Goal: Task Accomplishment & Management: Use online tool/utility

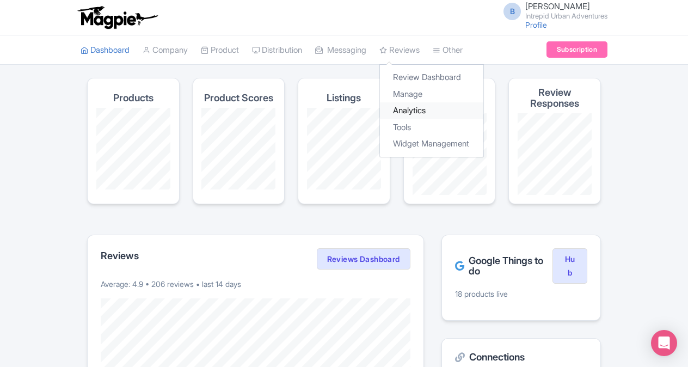
click at [412, 111] on link "Analytics" at bounding box center [431, 110] width 103 height 17
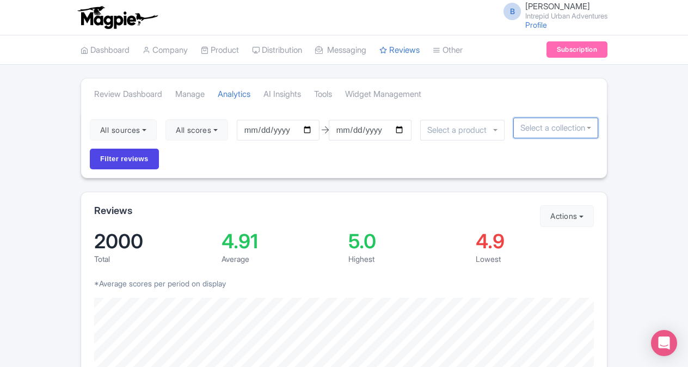
click at [521, 128] on input "select-one" at bounding box center [556, 128] width 71 height 10
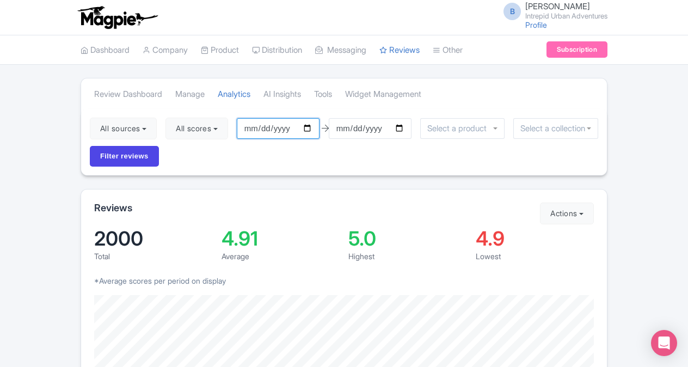
click at [310, 129] on input "2025-06-02" at bounding box center [278, 128] width 83 height 21
type input "2025-08-16"
click at [402, 129] on input "[DATE]" at bounding box center [370, 128] width 83 height 21
type input "2025-08-29"
click at [127, 161] on input "Filter reviews" at bounding box center [124, 156] width 69 height 21
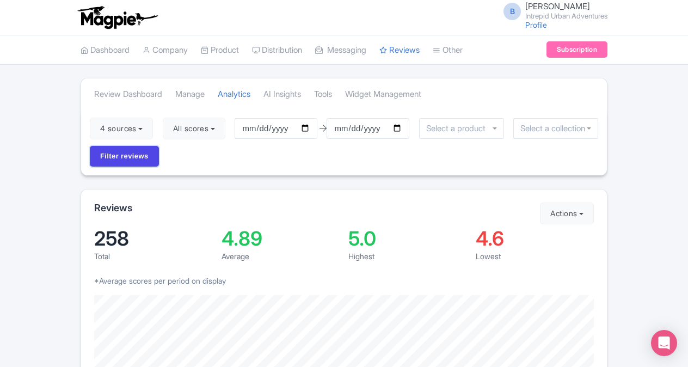
click at [127, 161] on input "Filter reviews" at bounding box center [124, 156] width 69 height 21
click at [190, 97] on link "Manage" at bounding box center [189, 95] width 29 height 30
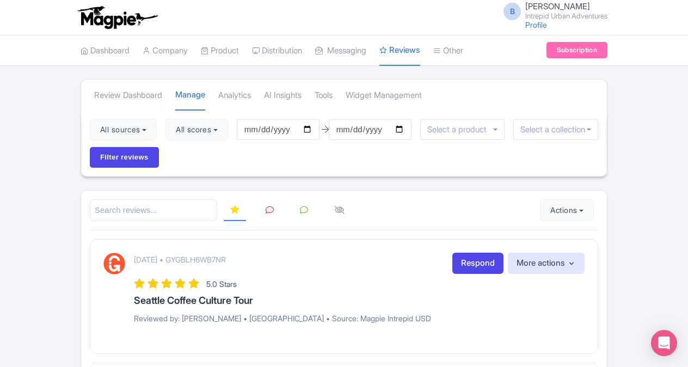
click at [439, 126] on input "select-one" at bounding box center [459, 130] width 65 height 10
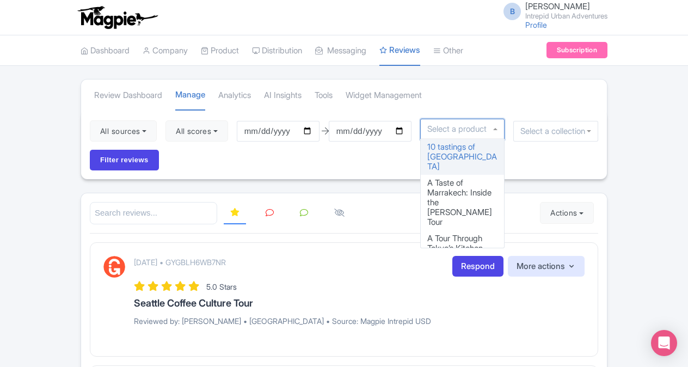
click at [540, 131] on input "select-one" at bounding box center [556, 131] width 71 height 10
click at [482, 132] on input "select-one" at bounding box center [459, 129] width 65 height 10
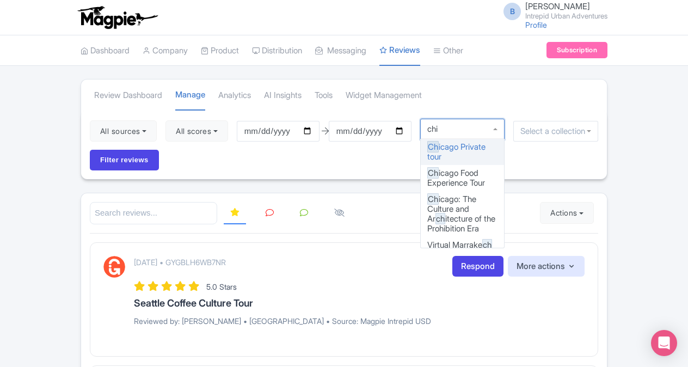
type input "chic"
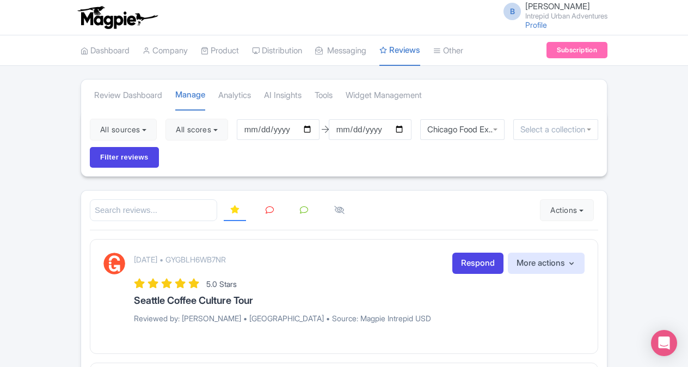
click at [535, 131] on input "select-one" at bounding box center [556, 130] width 71 height 10
click at [141, 156] on input "Filter reviews" at bounding box center [124, 157] width 69 height 21
click at [498, 129] on div "Chicago Food Experience Tour" at bounding box center [461, 129] width 85 height 21
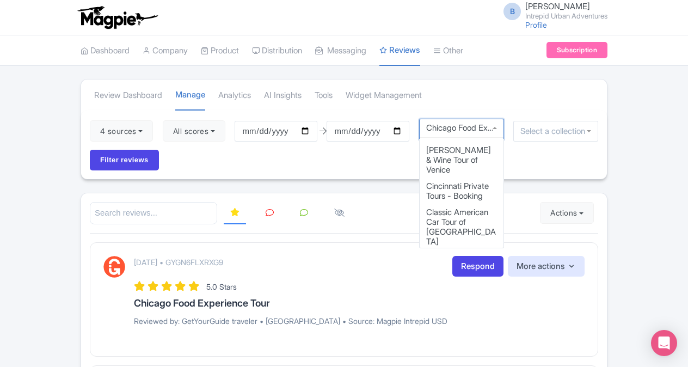
scroll to position [990, 0]
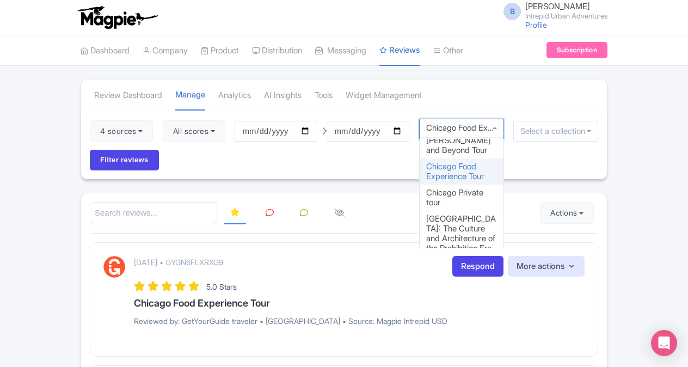
click at [488, 121] on div "Chicago Food Experience Tour" at bounding box center [461, 129] width 85 height 21
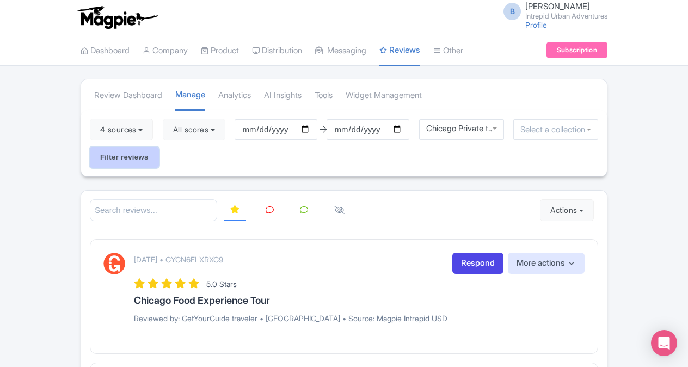
click at [139, 153] on input "Filter reviews" at bounding box center [124, 157] width 69 height 21
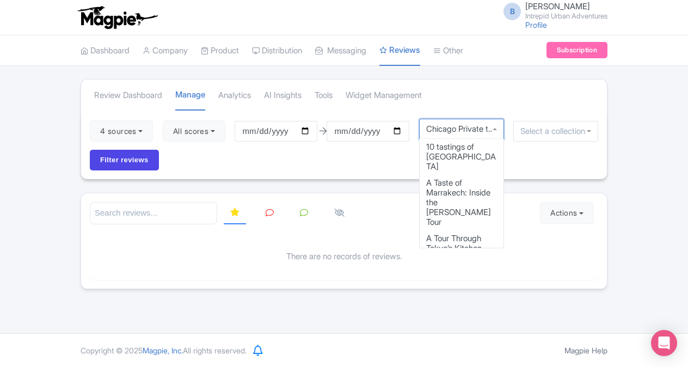
scroll to position [933, 0]
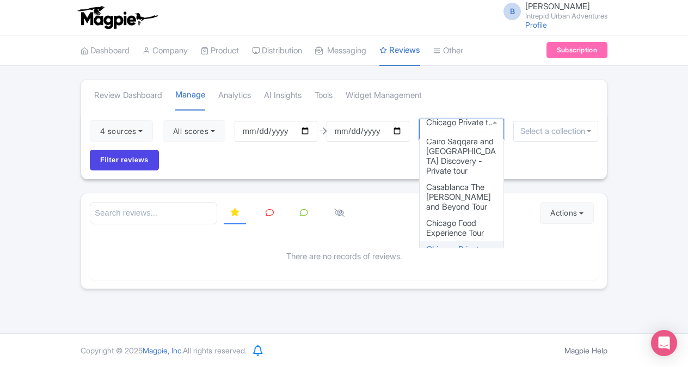
click at [441, 127] on div "Chicago Private tour" at bounding box center [461, 129] width 85 height 21
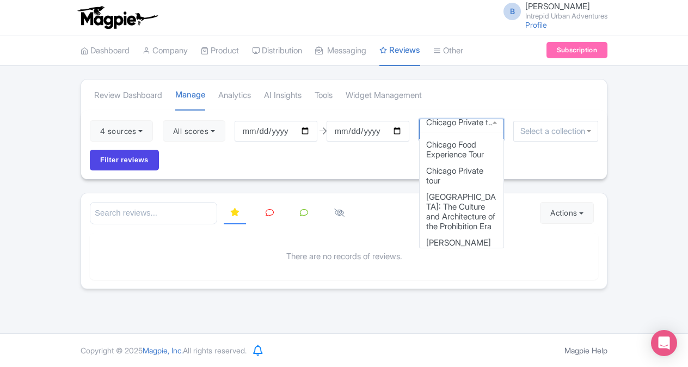
scroll to position [1035, 0]
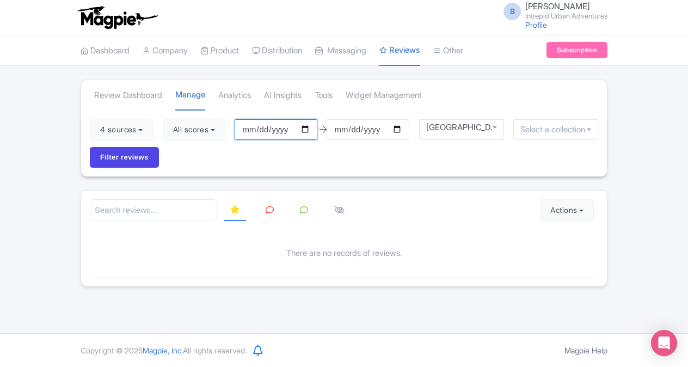
click at [308, 126] on input "[DATE]" at bounding box center [276, 129] width 83 height 21
type input "2025-08-16"
click at [402, 124] on input "[DATE]" at bounding box center [368, 129] width 83 height 21
type input "2025-08-23"
click at [129, 154] on input "Filter reviews" at bounding box center [124, 157] width 69 height 21
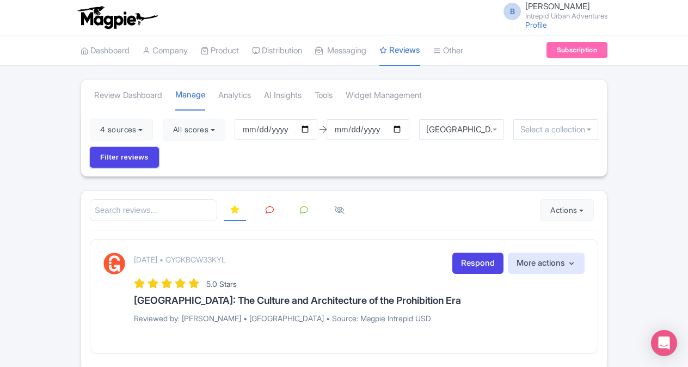
click at [129, 154] on input "Filter reviews" at bounding box center [124, 157] width 69 height 21
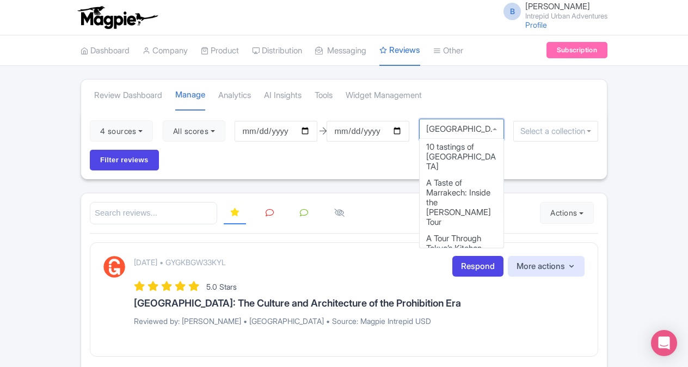
click at [468, 124] on div "[GEOGRAPHIC_DATA]: The Culture and Architecture of the Prohibition Era" at bounding box center [461, 129] width 71 height 10
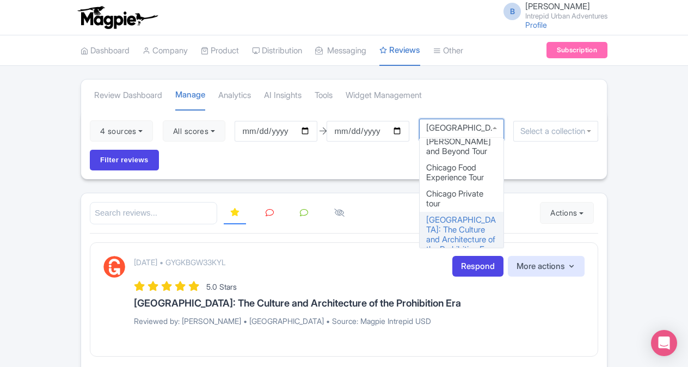
click at [454, 126] on div "Chicago: The Culture and Architecture of the Prohibition Era" at bounding box center [461, 128] width 71 height 10
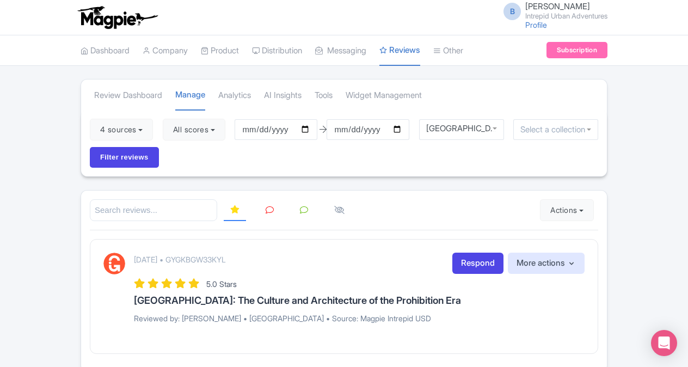
click at [486, 129] on div "Chicago: The Culture and Architecture of the Prohibition Era" at bounding box center [461, 129] width 71 height 10
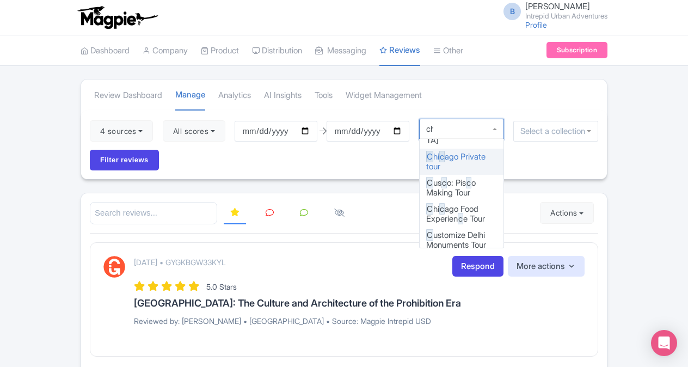
scroll to position [0, 0]
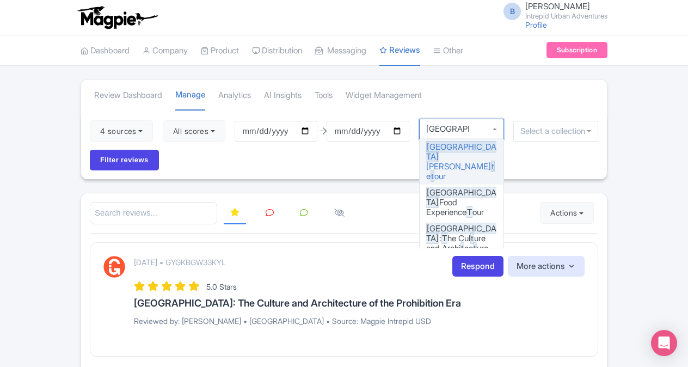
type input "chicago tot"
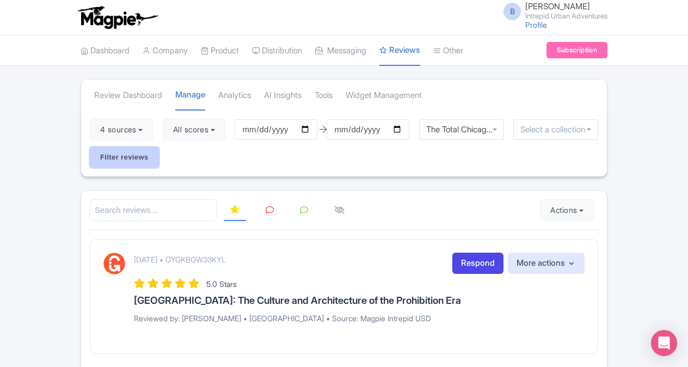
click at [142, 163] on input "Filter reviews" at bounding box center [124, 157] width 69 height 21
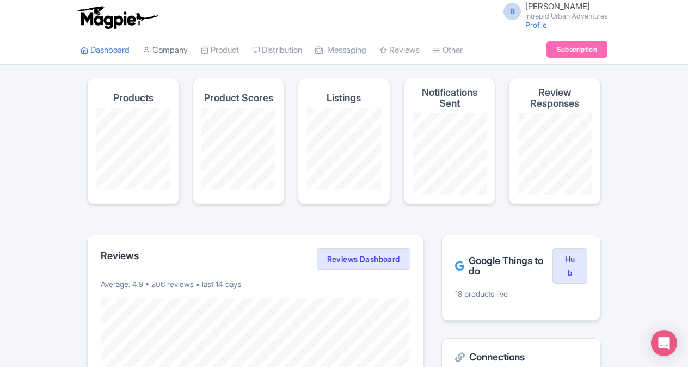
click at [166, 54] on link "Company" at bounding box center [165, 50] width 45 height 30
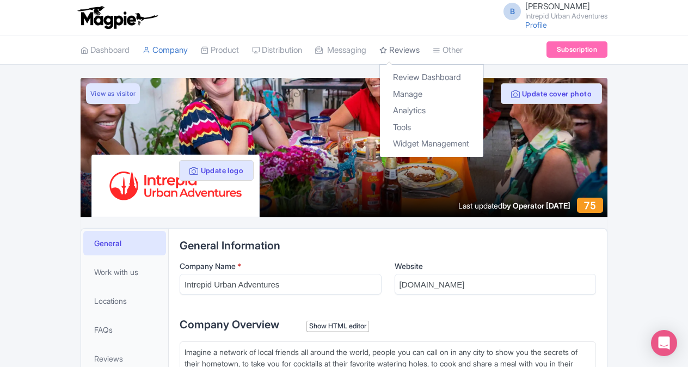
click at [405, 53] on link "Reviews" at bounding box center [400, 50] width 40 height 30
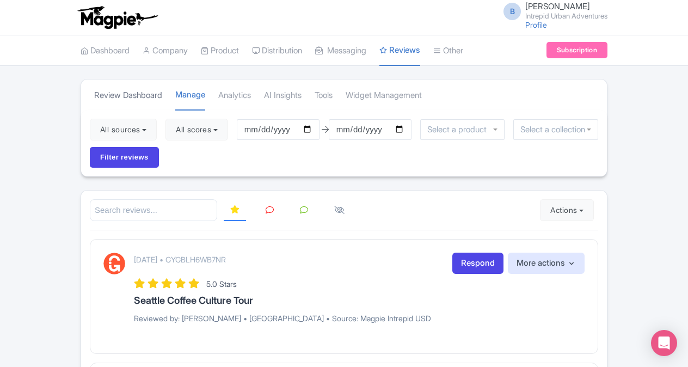
click at [141, 96] on link "Review Dashboard" at bounding box center [128, 96] width 68 height 30
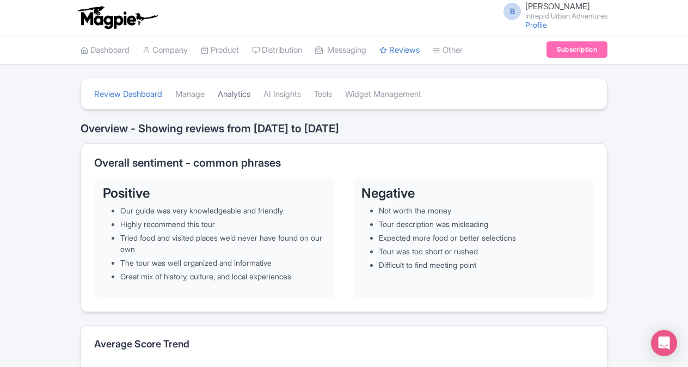
click at [233, 94] on link "Analytics" at bounding box center [234, 95] width 33 height 30
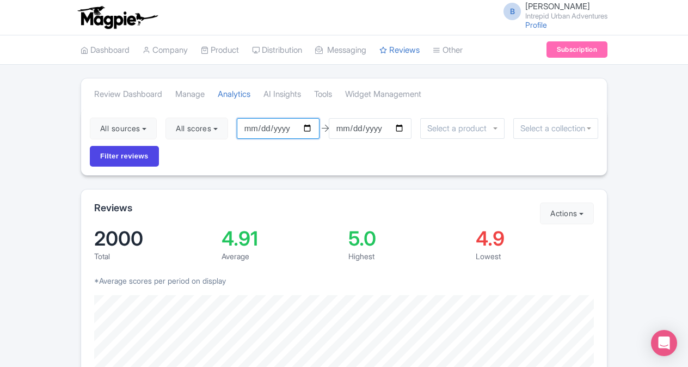
click at [310, 129] on input "2025-06-02" at bounding box center [278, 128] width 83 height 21
type input "2025-08-16"
click at [403, 127] on input "2025-09-01" at bounding box center [370, 128] width 83 height 21
type input "2025-08-29"
click at [135, 151] on input "Filter reviews" at bounding box center [124, 156] width 69 height 21
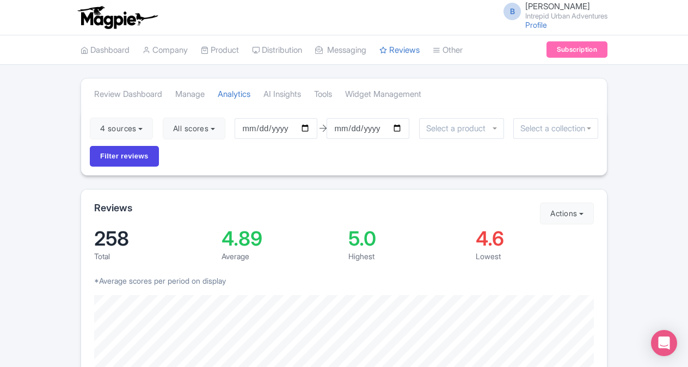
click at [552, 129] on input "select-one" at bounding box center [556, 129] width 71 height 10
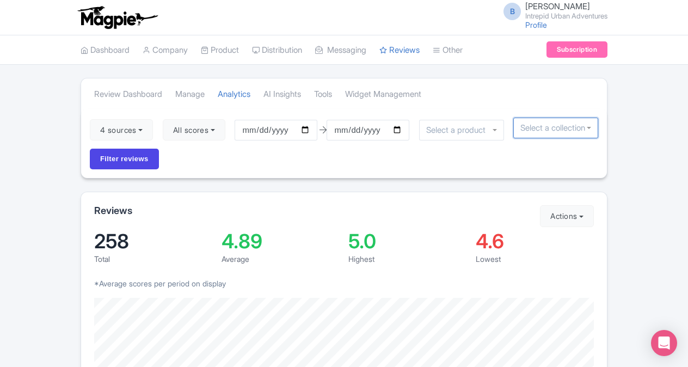
click at [552, 129] on input "select-one" at bounding box center [556, 128] width 71 height 10
type input "new orleans"
click at [90, 149] on input "Filter reviews" at bounding box center [124, 159] width 69 height 21
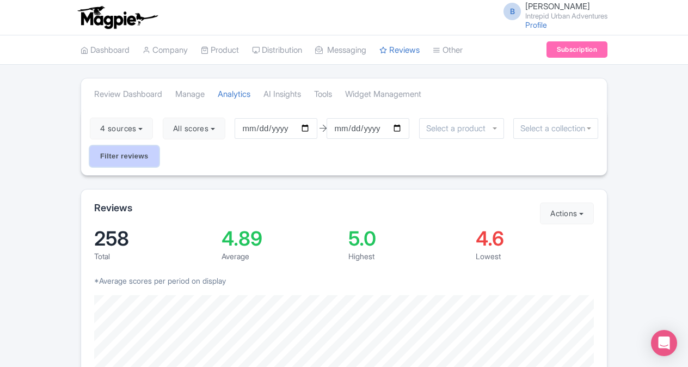
click at [141, 157] on input "Filter reviews" at bounding box center [124, 156] width 69 height 21
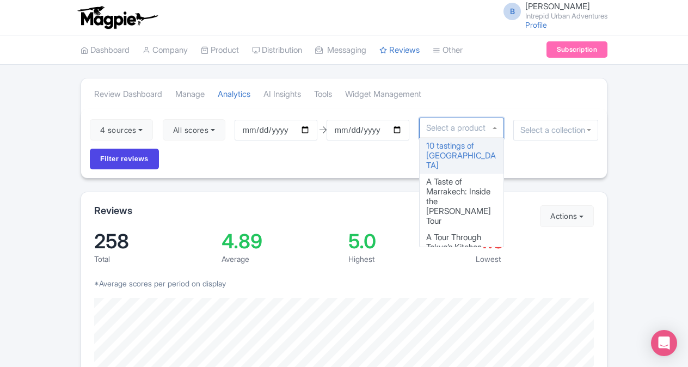
click at [449, 129] on input "select-one" at bounding box center [458, 128] width 65 height 10
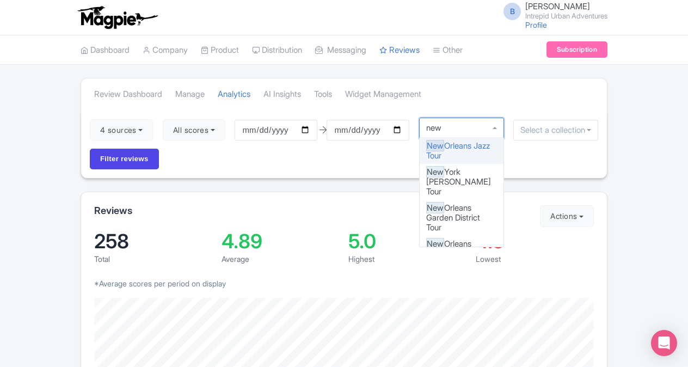
type input "new"
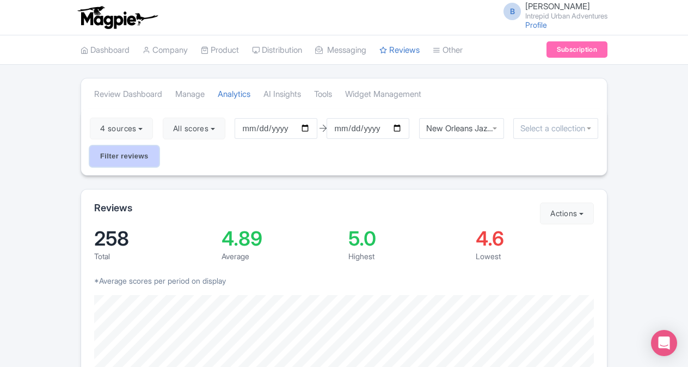
click at [115, 157] on input "Filter reviews" at bounding box center [124, 156] width 69 height 21
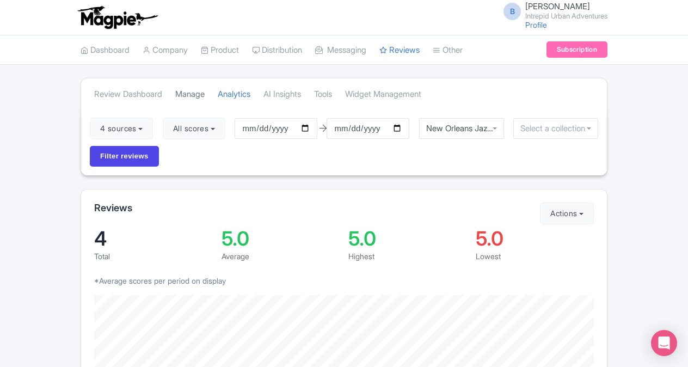
click at [184, 95] on link "Manage" at bounding box center [189, 95] width 29 height 30
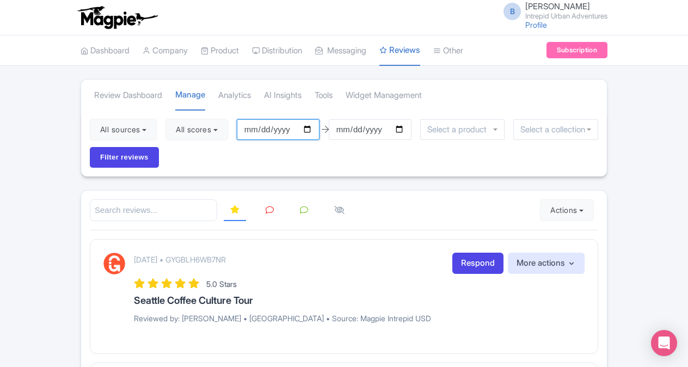
click at [310, 126] on input "2025-06-02" at bounding box center [278, 129] width 83 height 21
type input "[DATE]"
click at [402, 127] on input "2025-09-01" at bounding box center [370, 129] width 83 height 21
type input "[DATE]"
click at [139, 150] on input "Filter reviews" at bounding box center [124, 157] width 69 height 21
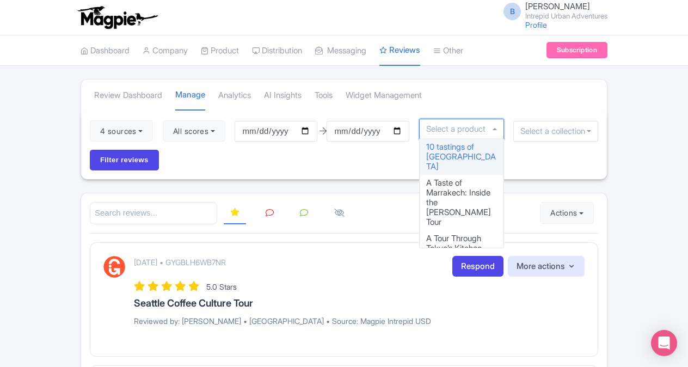
click at [439, 135] on div at bounding box center [461, 129] width 85 height 21
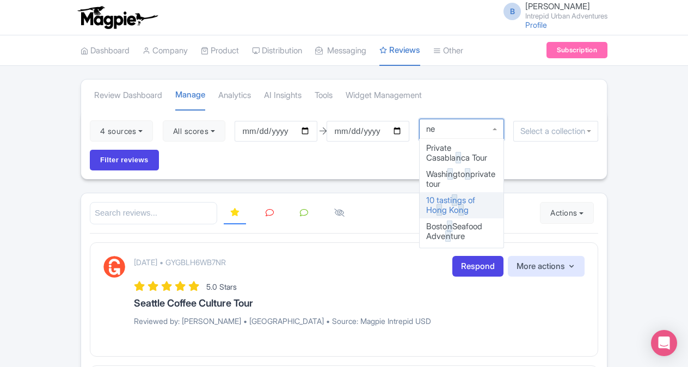
type input "new"
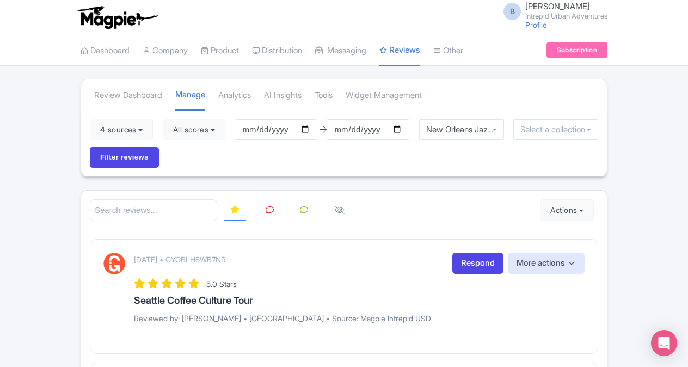
scroll to position [0, 0]
click at [139, 155] on input "Filter reviews" at bounding box center [124, 157] width 69 height 21
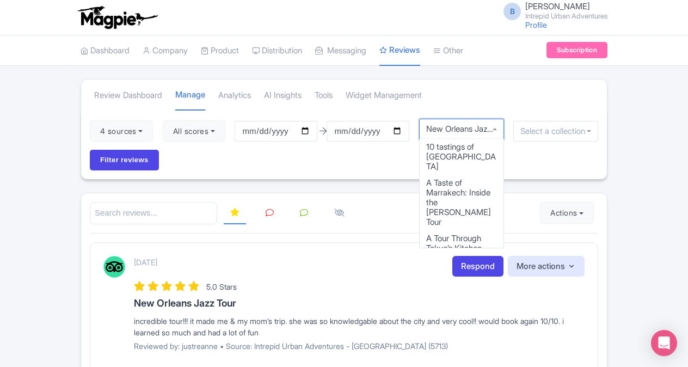
scroll to position [2923, 0]
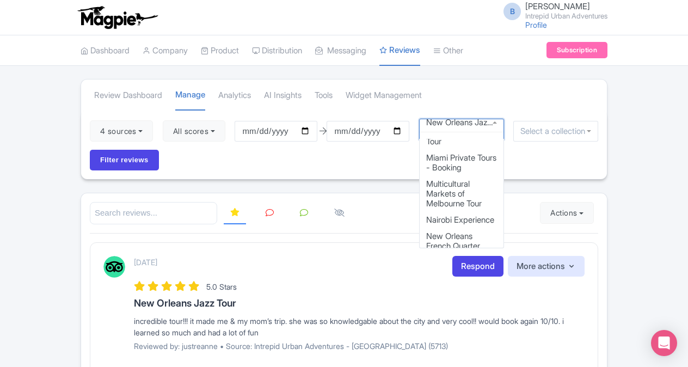
click at [472, 128] on div "New Orleans Jazz Tour" at bounding box center [461, 129] width 85 height 21
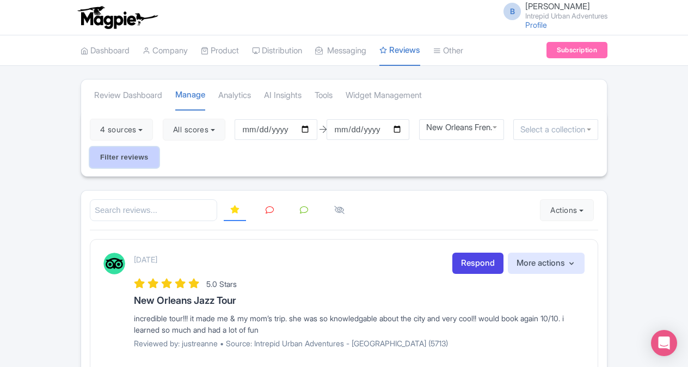
click at [147, 150] on input "Filter reviews" at bounding box center [124, 157] width 69 height 21
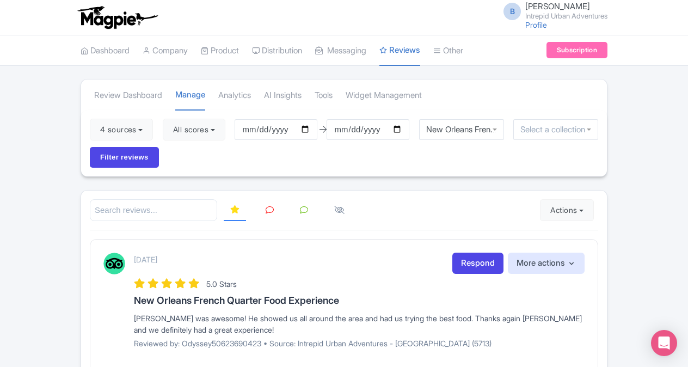
scroll to position [2861, 0]
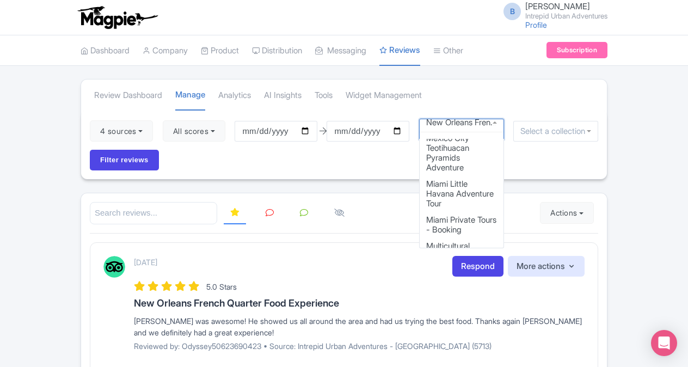
click at [447, 126] on div "New Orleans French Quarter Food Experience" at bounding box center [461, 123] width 71 height 10
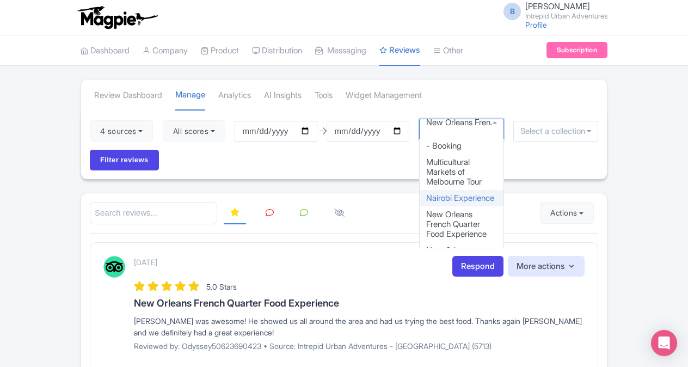
scroll to position [2968, 0]
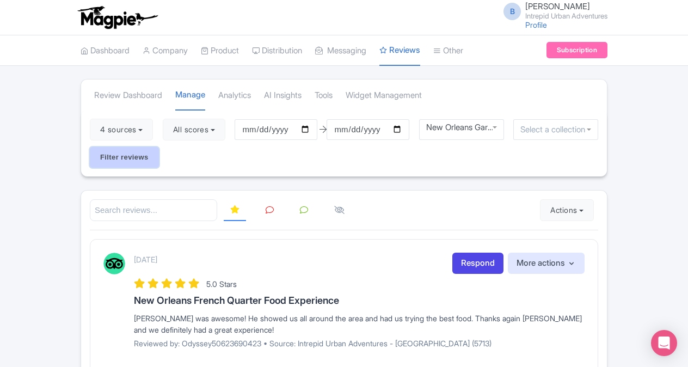
click at [119, 164] on input "Filter reviews" at bounding box center [124, 157] width 69 height 21
